Goal: Task Accomplishment & Management: Manage account settings

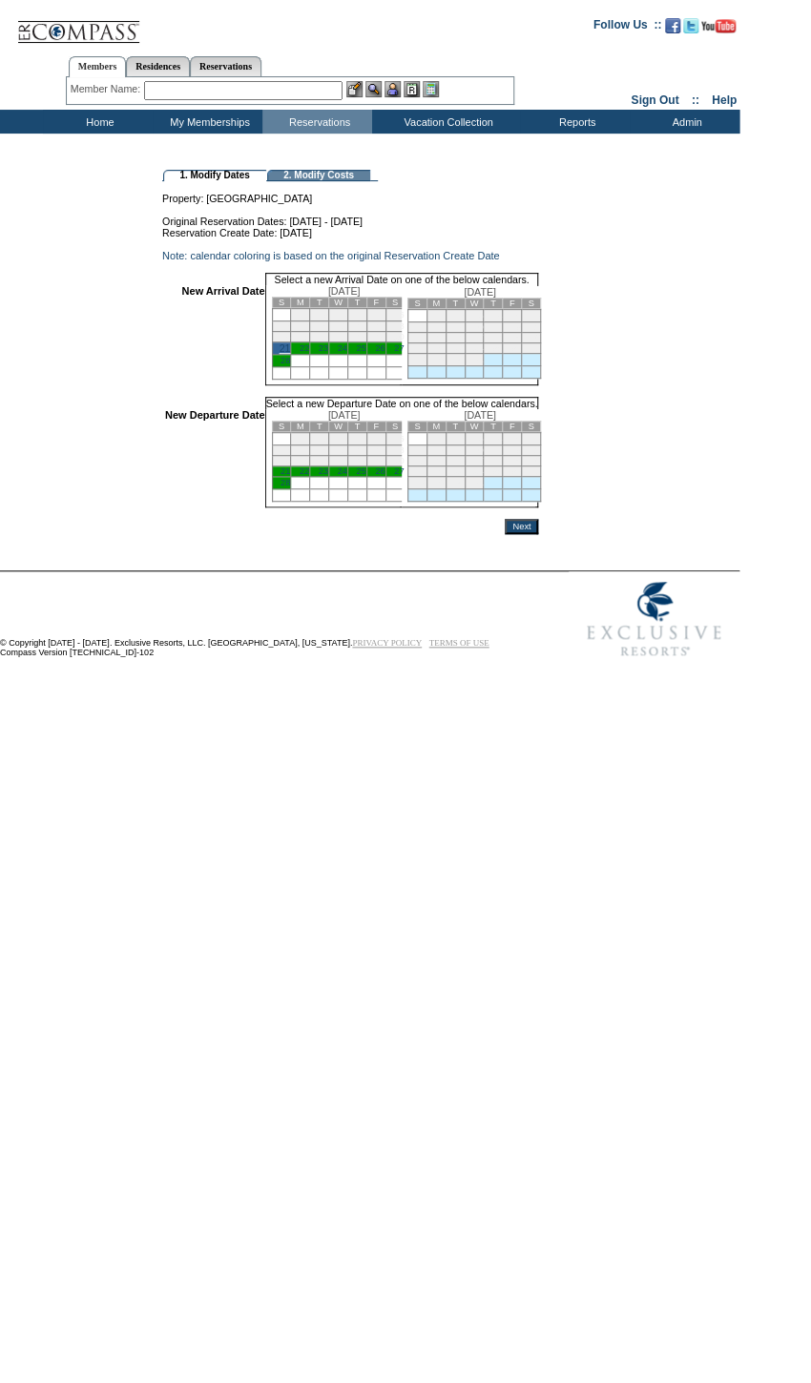
click at [404, 476] on link "27" at bounding box center [399, 472] width 10 height 10
click at [538, 521] on td at bounding box center [350, 514] width 376 height 11
click at [538, 536] on input "Next" at bounding box center [521, 528] width 33 height 15
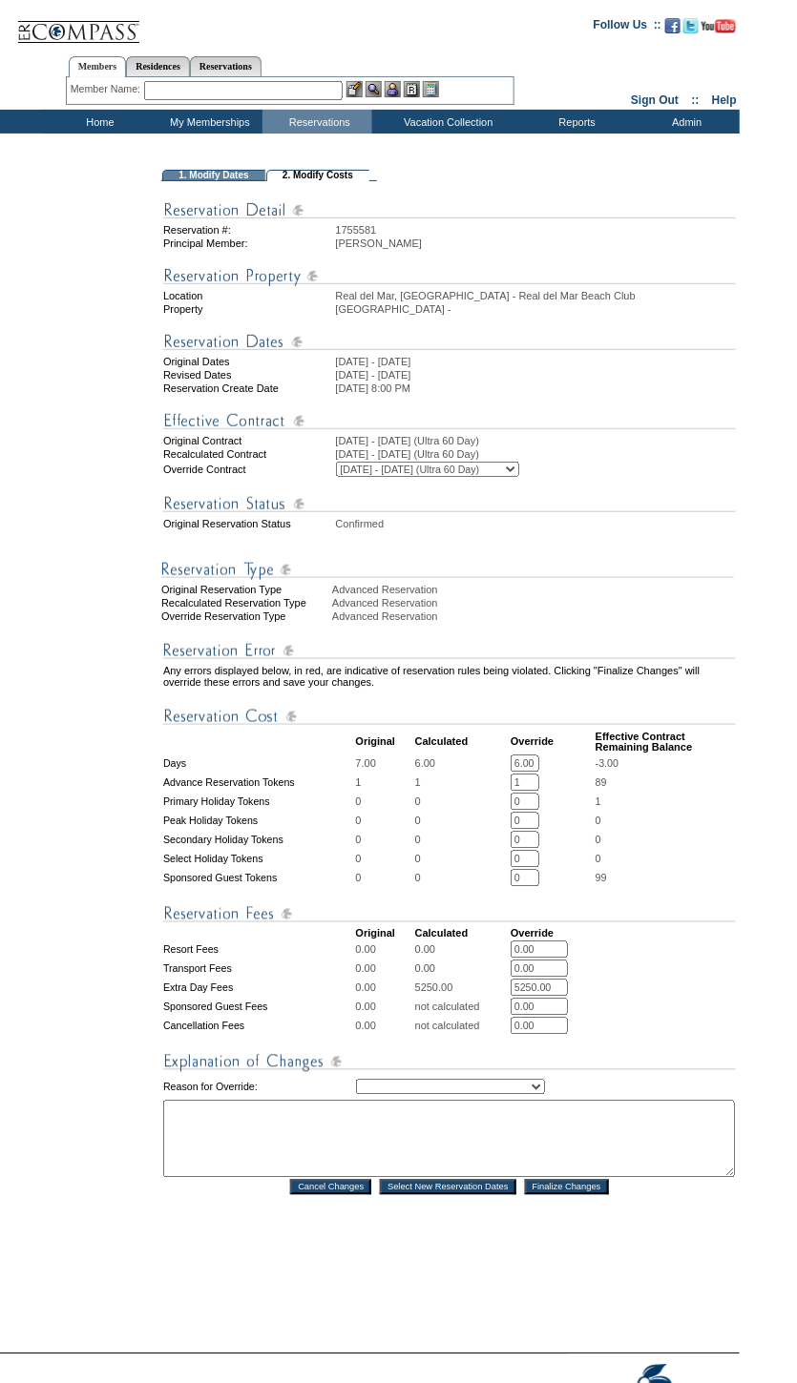
scroll to position [132, 0]
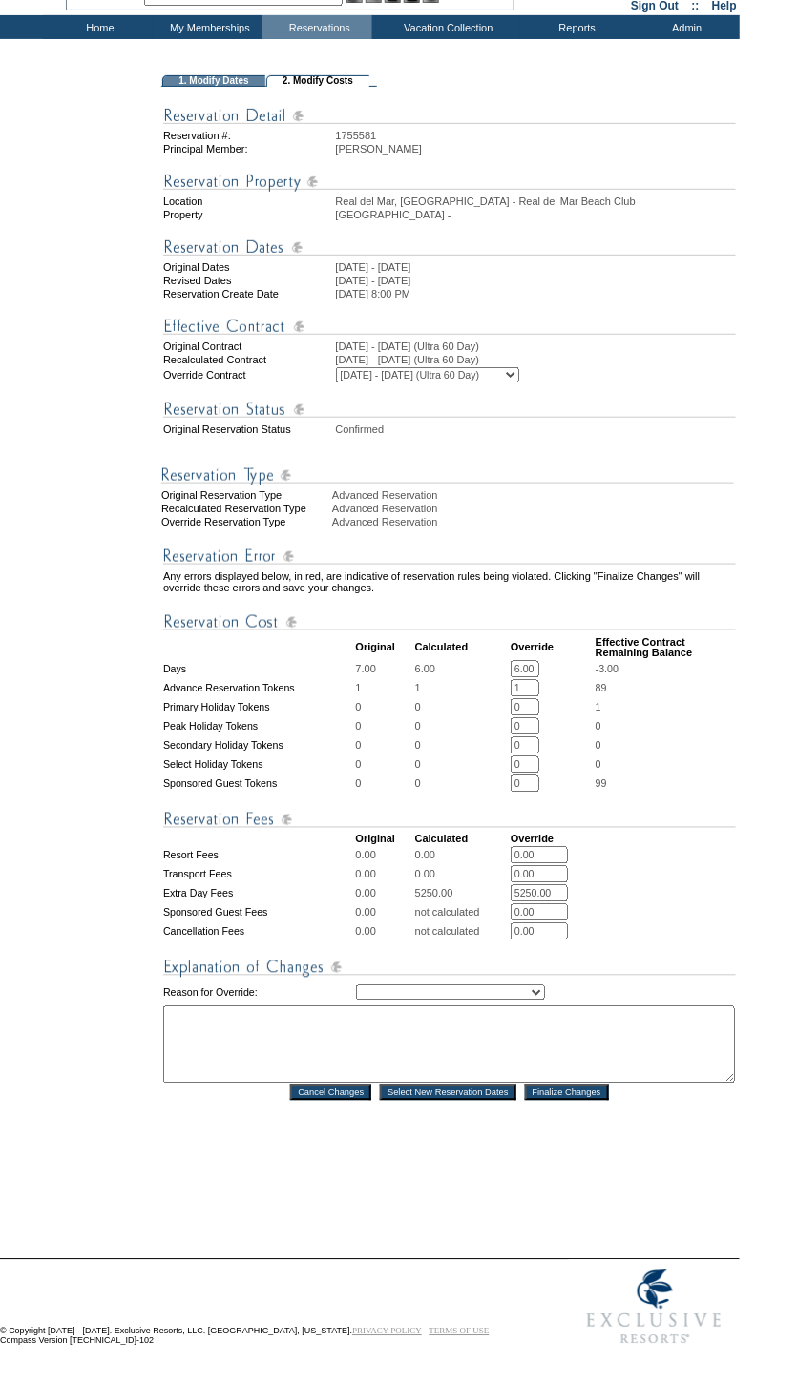
click at [462, 982] on td "Creating Continuous Stay Days Rebooked After Cancellation Editing Occupant Expe…" at bounding box center [546, 993] width 380 height 23
click at [461, 986] on select "Creating Continuous Stay Days Rebooked After Cancellation Editing Occupant Expe…" at bounding box center [450, 993] width 189 height 15
select select "1043"
click at [356, 986] on select "Creating Continuous Stay Days Rebooked After Cancellation Editing Occupant Expe…" at bounding box center [450, 993] width 189 height 15
click at [430, 1042] on textarea at bounding box center [448, 1045] width 571 height 77
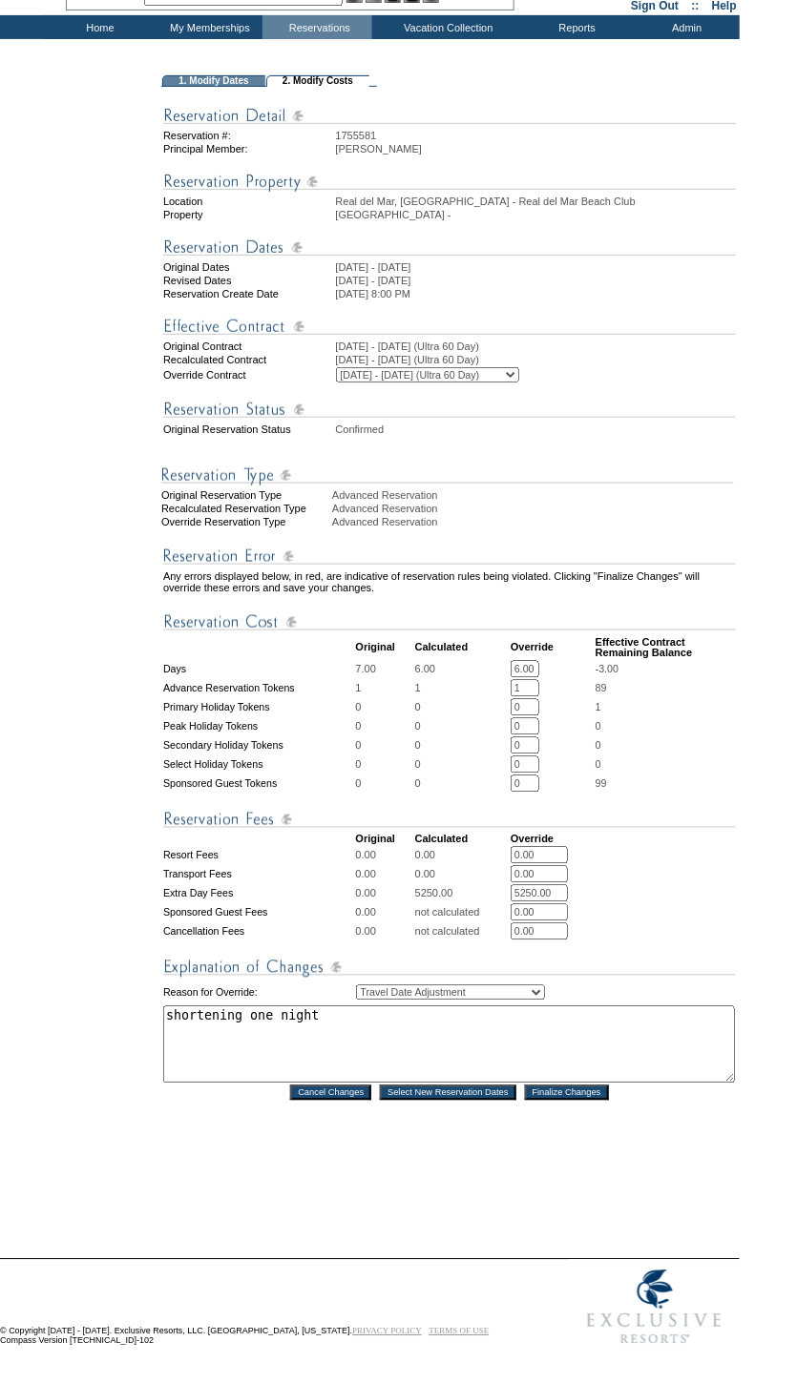
type textarea "shortening one night"
click at [567, 1087] on input "Finalize Changes" at bounding box center [567, 1093] width 84 height 15
